Goal: Task Accomplishment & Management: Use online tool/utility

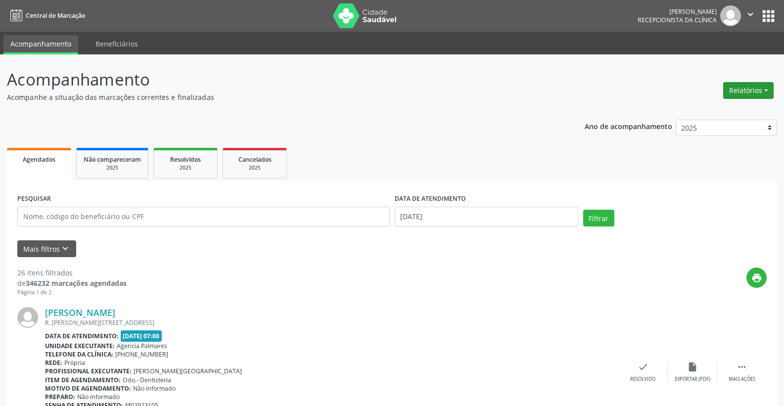
click at [764, 91] on button "Relatórios" at bounding box center [748, 90] width 50 height 17
click at [745, 89] on button "Relatórios" at bounding box center [748, 90] width 50 height 17
click at [766, 88] on button "Relatórios" at bounding box center [748, 90] width 50 height 17
click at [707, 111] on link "Agendamentos" at bounding box center [721, 112] width 106 height 14
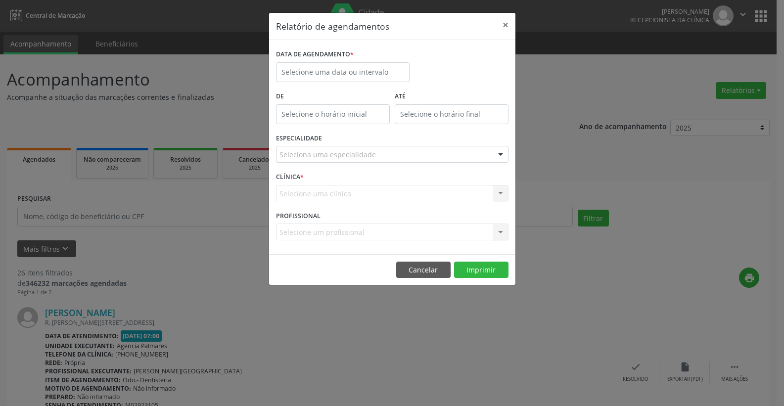
click at [760, 89] on div "Relatório de agendamentos × DATA DE AGENDAMENTO * De ATÉ ESPECIALIDADE Selecion…" at bounding box center [392, 203] width 784 height 406
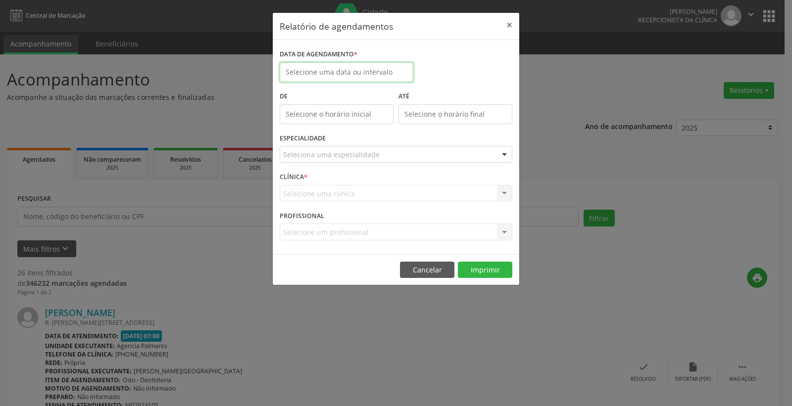
drag, startPoint x: 362, startPoint y: 70, endPoint x: 351, endPoint y: 72, distance: 11.0
click at [363, 71] on input "text" at bounding box center [347, 72] width 134 height 20
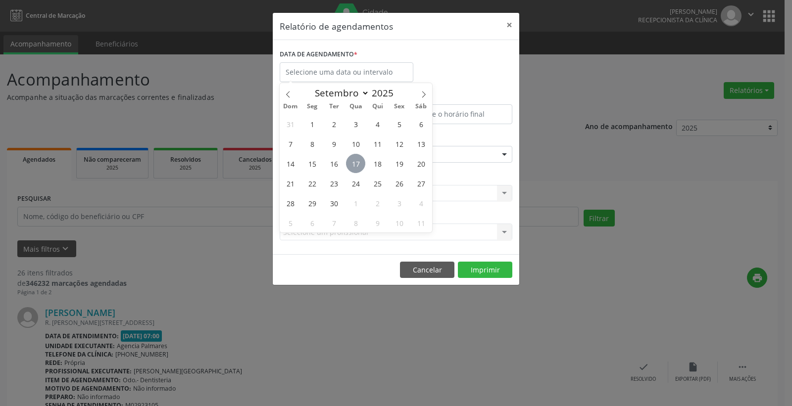
click at [353, 165] on span "17" at bounding box center [355, 163] width 19 height 19
type input "[DATE]"
drag, startPoint x: 353, startPoint y: 165, endPoint x: 469, endPoint y: 255, distance: 147.3
click at [354, 165] on span "17" at bounding box center [355, 163] width 19 height 19
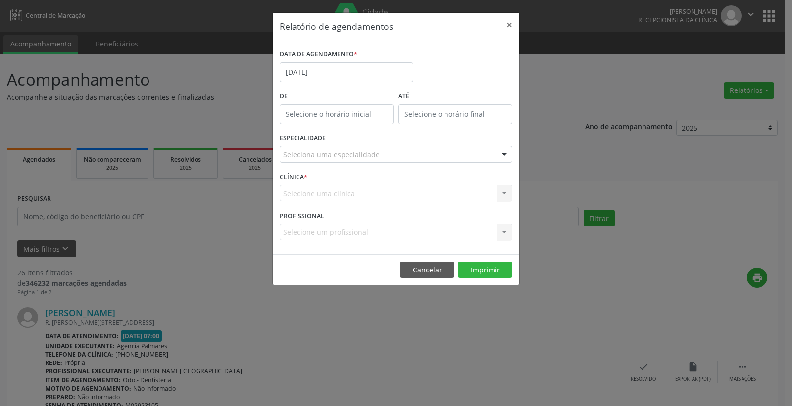
click at [501, 153] on div at bounding box center [504, 154] width 15 height 17
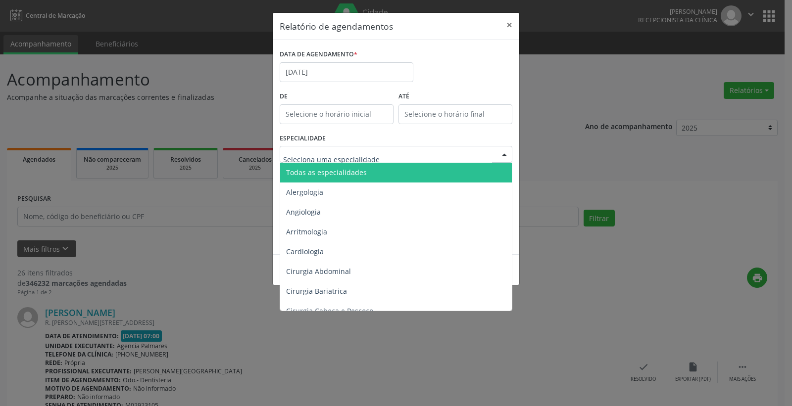
click at [500, 155] on div at bounding box center [504, 154] width 15 height 17
click at [415, 153] on div at bounding box center [396, 154] width 233 height 17
click at [361, 176] on span "Todas as especialidades" at bounding box center [326, 172] width 81 height 9
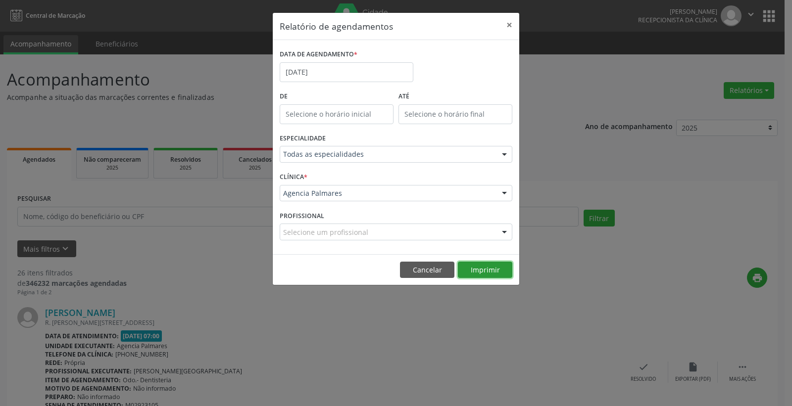
click at [485, 272] on button "Imprimir" at bounding box center [485, 270] width 54 height 17
click at [509, 26] on button "×" at bounding box center [509, 25] width 20 height 24
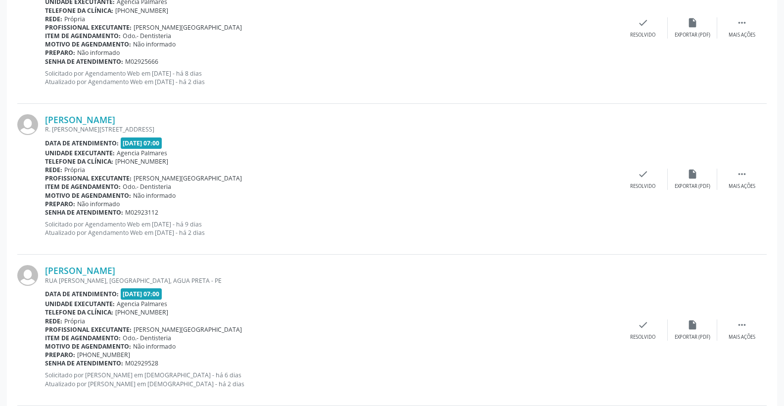
scroll to position [495, 0]
click at [641, 183] on div "check Resolvido" at bounding box center [642, 179] width 49 height 21
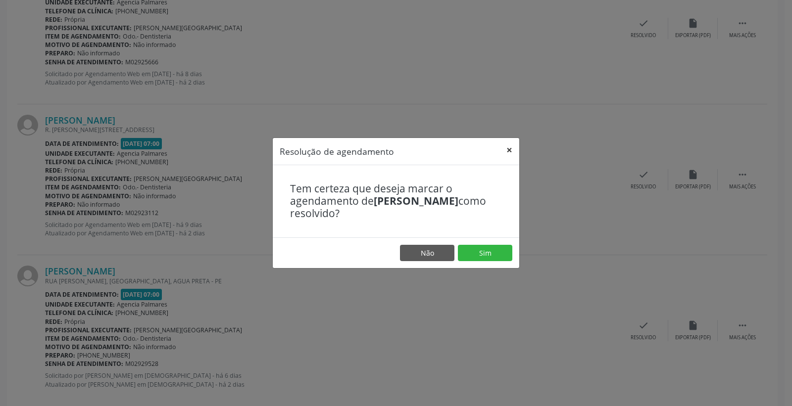
click at [508, 151] on button "×" at bounding box center [509, 150] width 20 height 24
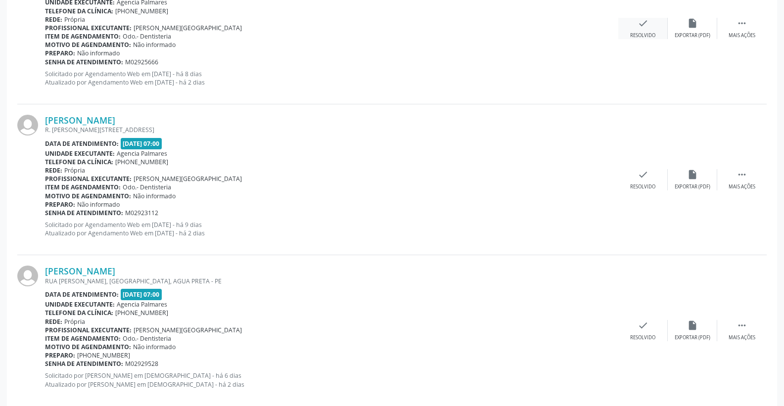
click at [645, 35] on div "Resolvido" at bounding box center [642, 35] width 25 height 7
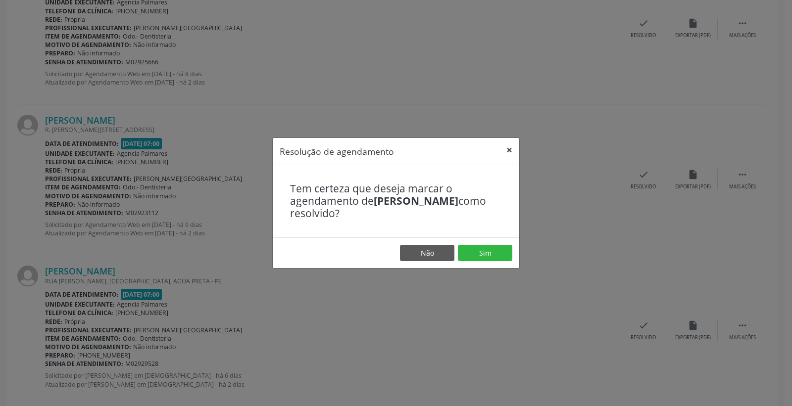
click at [510, 151] on button "×" at bounding box center [509, 150] width 20 height 24
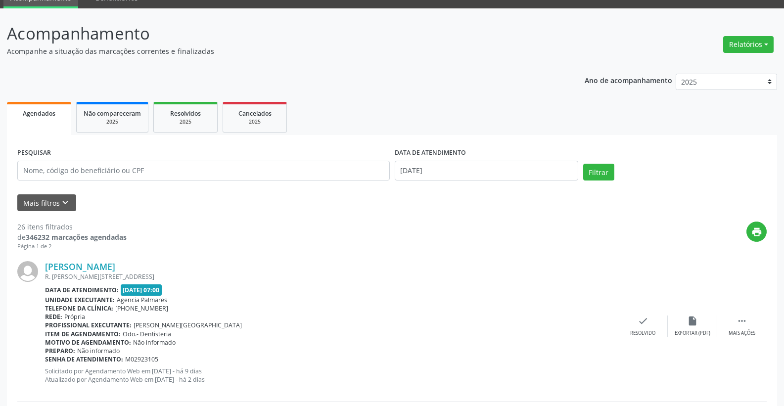
scroll to position [0, 0]
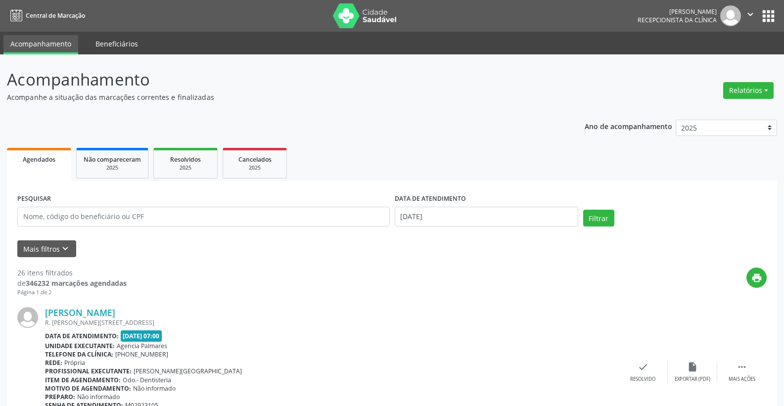
click at [127, 46] on link "Beneficiários" at bounding box center [117, 43] width 56 height 17
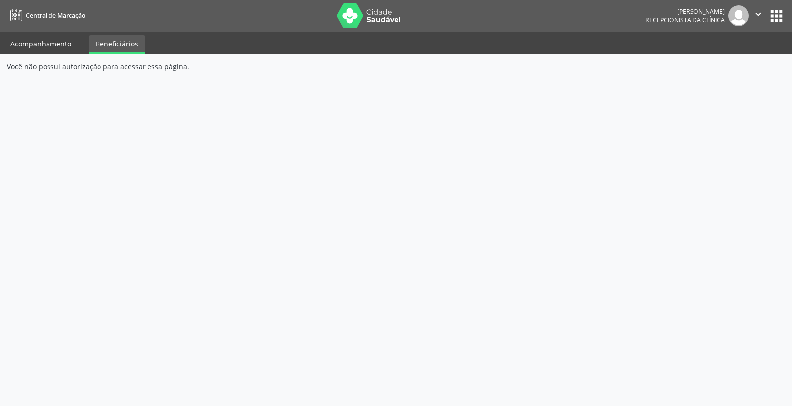
click at [35, 48] on link "Acompanhamento" at bounding box center [40, 43] width 75 height 17
